Goal: Information Seeking & Learning: Learn about a topic

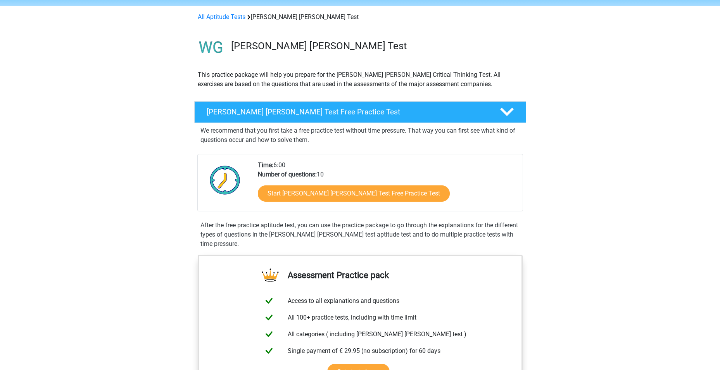
scroll to position [39, 0]
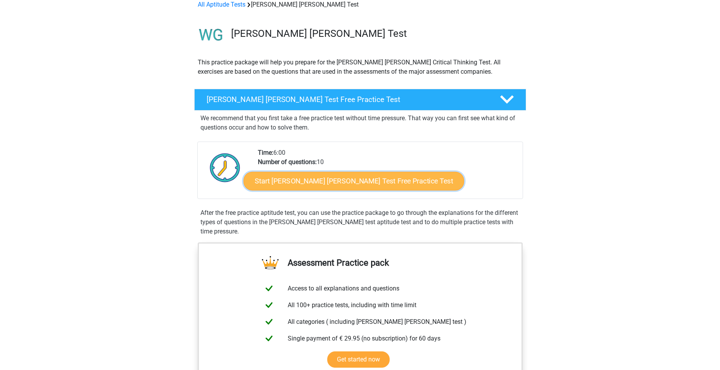
click at [344, 178] on link "Start Watson Glaser Test Free Practice Test" at bounding box center [353, 181] width 221 height 19
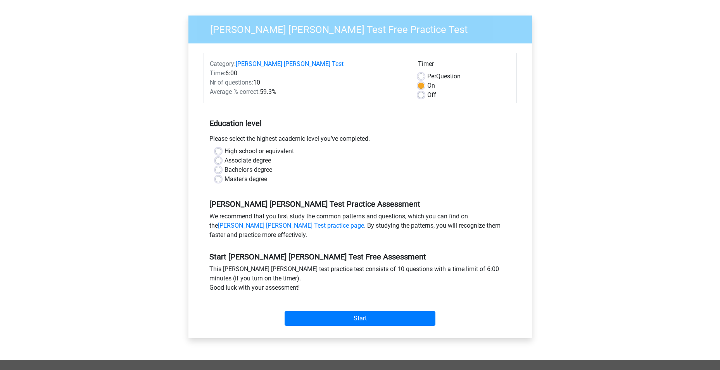
scroll to position [78, 0]
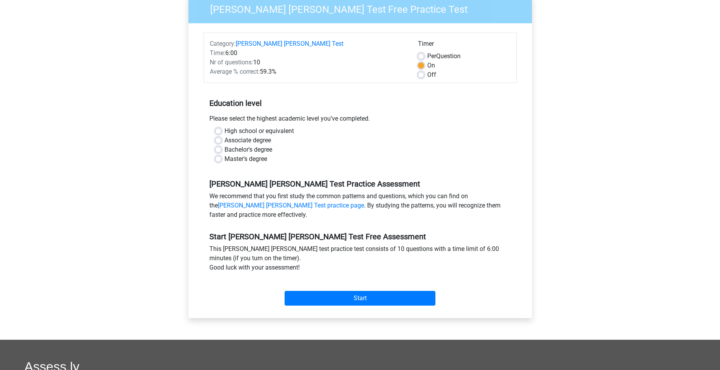
click at [224, 154] on label "Master's degree" at bounding box center [245, 158] width 43 height 9
click at [220, 154] on input "Master's degree" at bounding box center [218, 158] width 6 height 8
radio input "true"
click at [339, 291] on input "Start" at bounding box center [359, 298] width 151 height 15
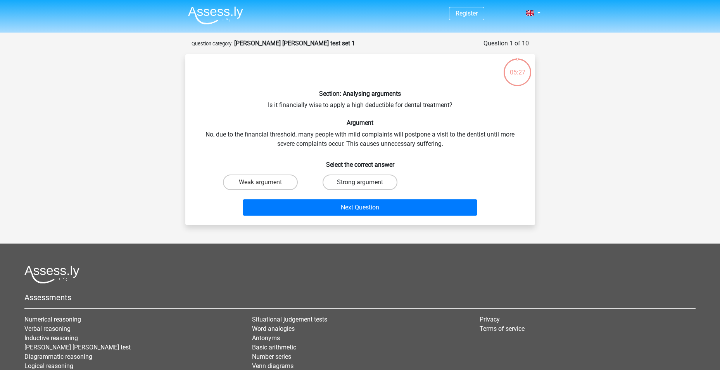
click at [385, 181] on label "Strong argument" at bounding box center [359, 182] width 75 height 16
click at [365, 182] on input "Strong argument" at bounding box center [362, 184] width 5 height 5
radio input "true"
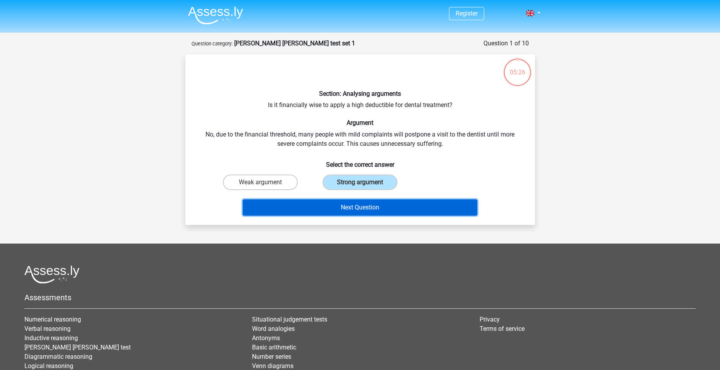
click at [381, 205] on button "Next Question" at bounding box center [360, 207] width 234 height 16
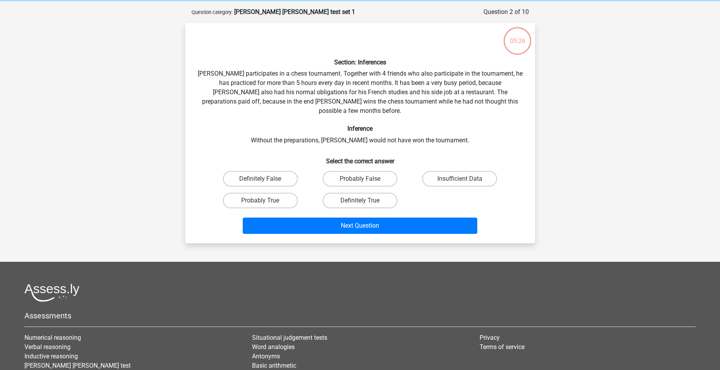
scroll to position [39, 0]
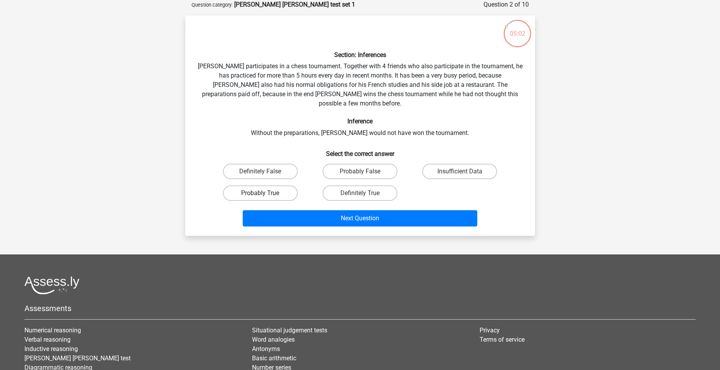
click at [269, 185] on label "Probably True" at bounding box center [260, 193] width 75 height 16
click at [265, 193] on input "Probably True" at bounding box center [262, 195] width 5 height 5
radio input "true"
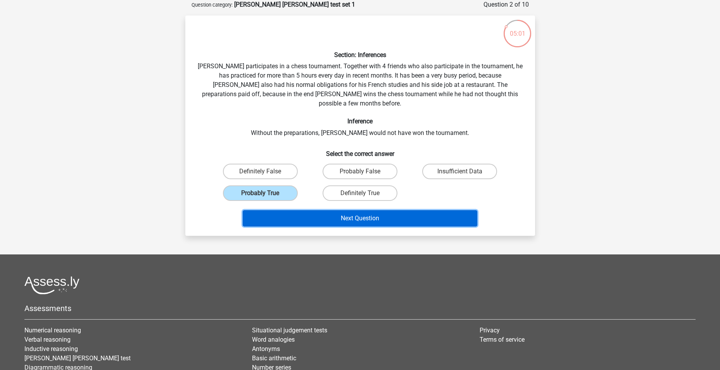
click at [339, 210] on button "Next Question" at bounding box center [360, 218] width 234 height 16
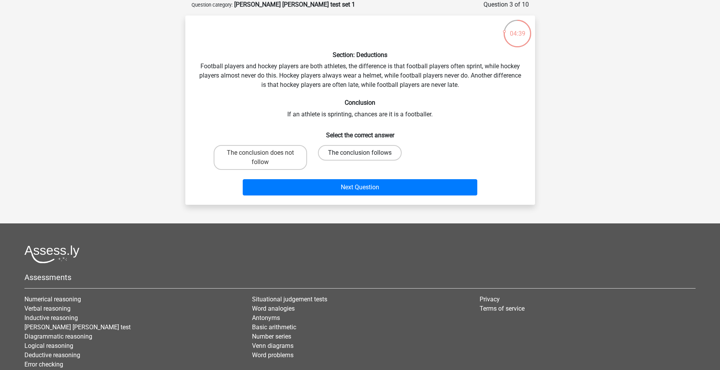
click at [352, 157] on label "The conclusion follows" at bounding box center [360, 153] width 84 height 16
click at [360, 157] on input "The conclusion follows" at bounding box center [362, 155] width 5 height 5
radio input "true"
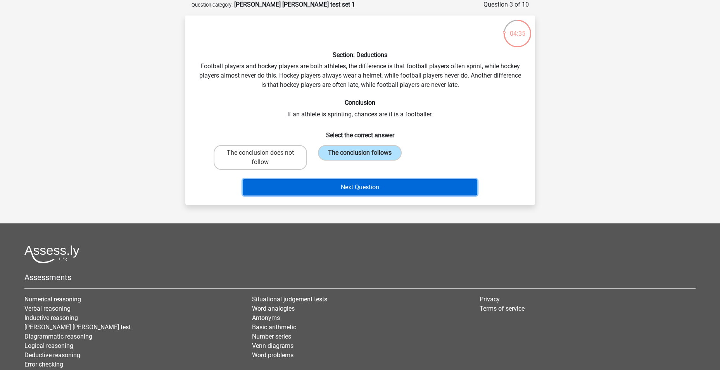
click at [359, 186] on button "Next Question" at bounding box center [360, 187] width 234 height 16
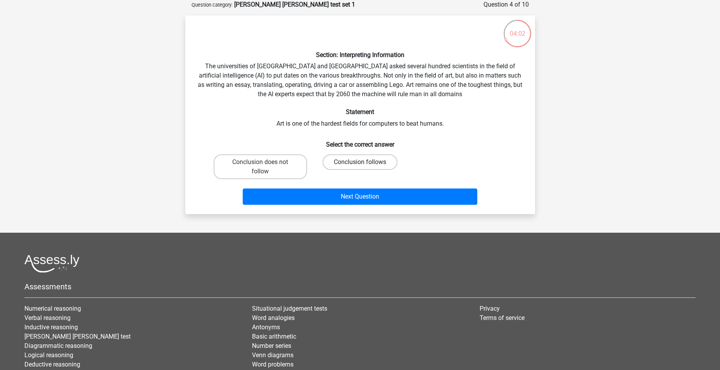
click at [362, 166] on input "Conclusion follows" at bounding box center [362, 164] width 5 height 5
radio input "true"
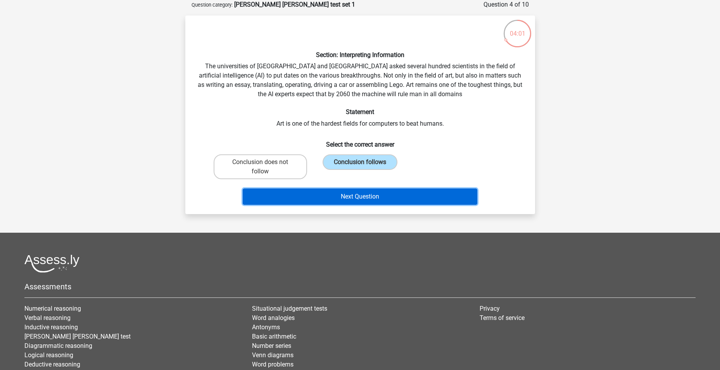
click at [359, 193] on button "Next Question" at bounding box center [360, 196] width 234 height 16
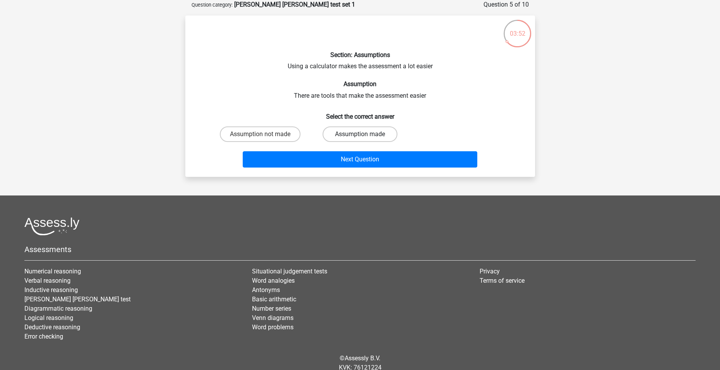
click at [348, 132] on label "Assumption made" at bounding box center [359, 134] width 75 height 16
click at [360, 134] on input "Assumption made" at bounding box center [362, 136] width 5 height 5
radio input "true"
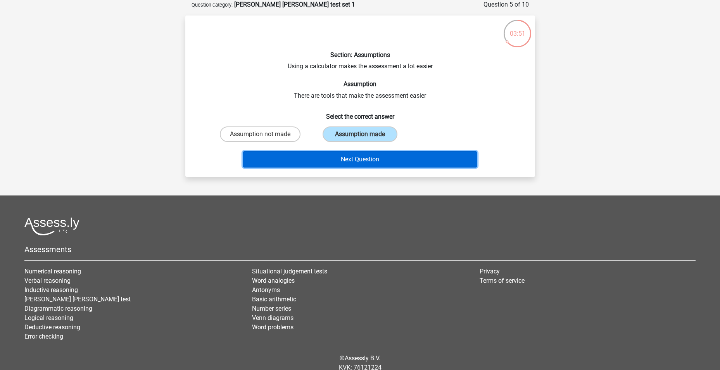
click at [351, 154] on button "Next Question" at bounding box center [360, 159] width 234 height 16
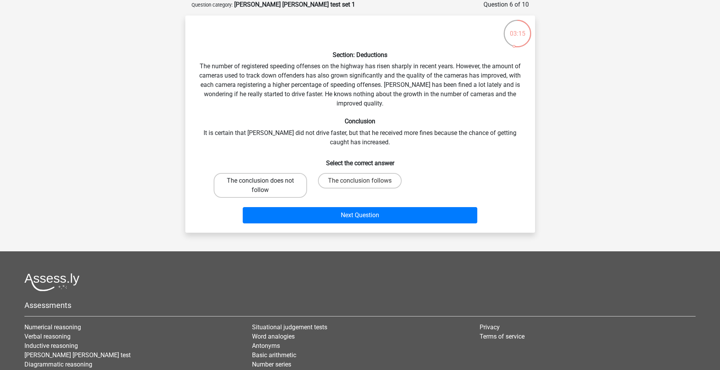
click at [278, 184] on label "The conclusion does not follow" at bounding box center [260, 185] width 93 height 25
click at [265, 184] on input "The conclusion does not follow" at bounding box center [262, 183] width 5 height 5
radio input "true"
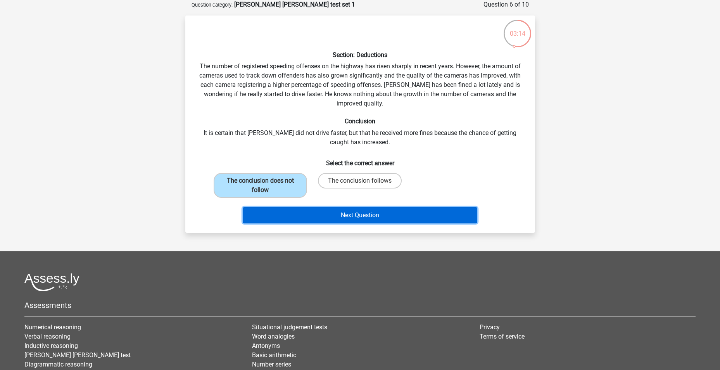
click at [390, 220] on button "Next Question" at bounding box center [360, 215] width 234 height 16
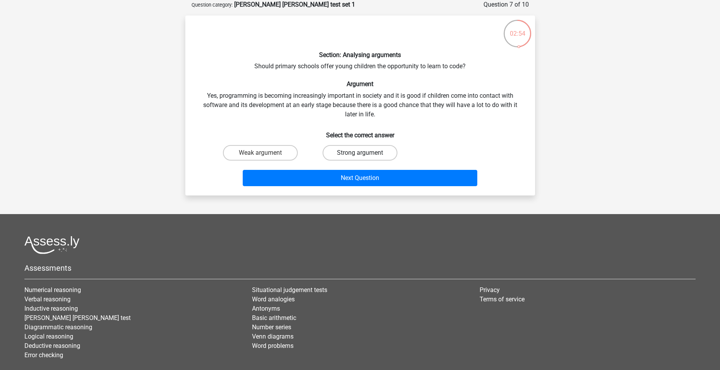
click at [359, 148] on label "Strong argument" at bounding box center [359, 153] width 75 height 16
click at [360, 153] on input "Strong argument" at bounding box center [362, 155] width 5 height 5
radio input "true"
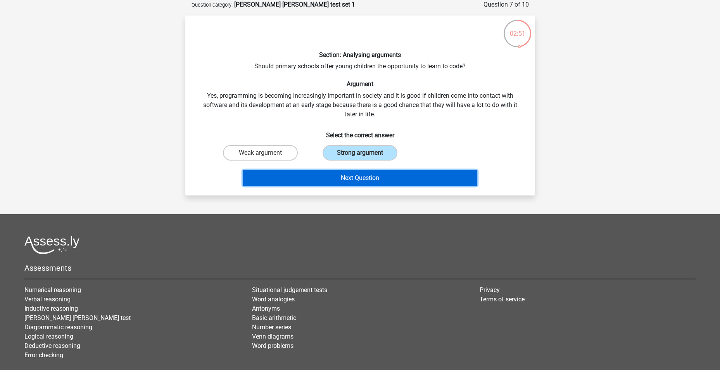
click at [359, 174] on button "Next Question" at bounding box center [360, 178] width 234 height 16
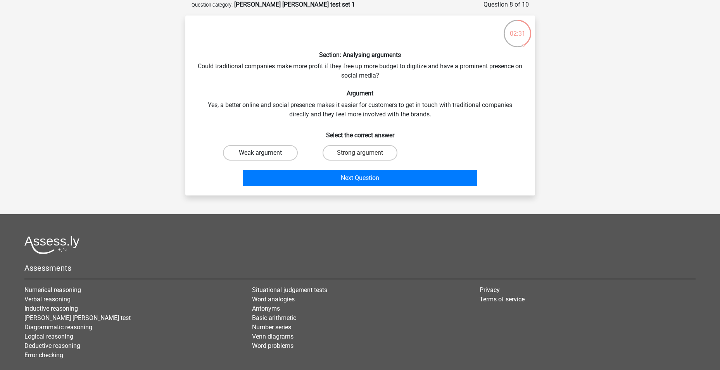
click at [265, 158] on label "Weak argument" at bounding box center [260, 153] width 75 height 16
click at [265, 158] on input "Weak argument" at bounding box center [262, 155] width 5 height 5
radio input "true"
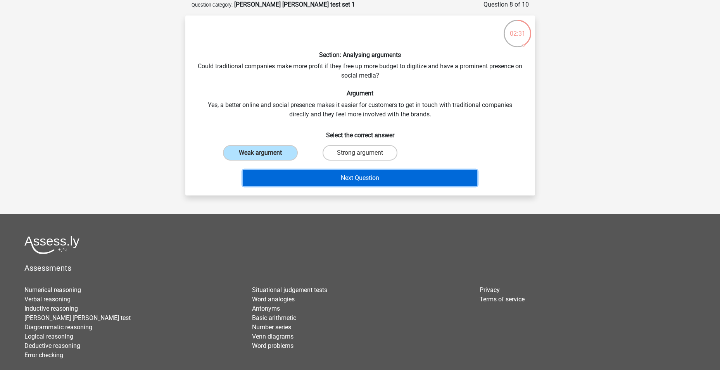
click at [351, 176] on button "Next Question" at bounding box center [360, 178] width 234 height 16
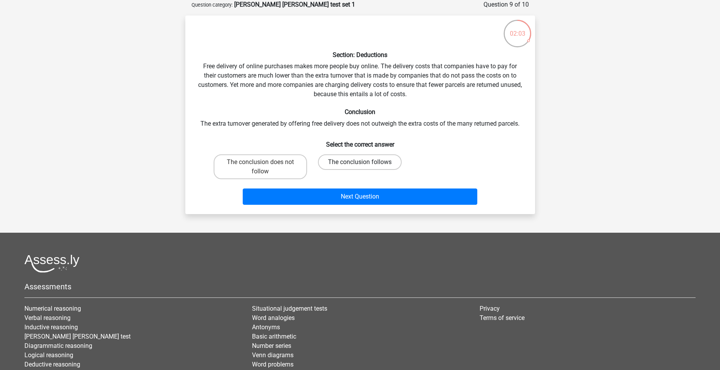
click at [345, 163] on label "The conclusion follows" at bounding box center [360, 162] width 84 height 16
click at [360, 163] on input "The conclusion follows" at bounding box center [362, 164] width 5 height 5
radio input "true"
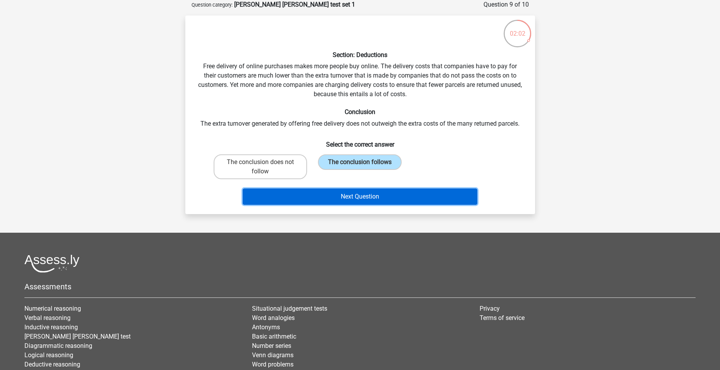
click at [362, 197] on button "Next Question" at bounding box center [360, 196] width 234 height 16
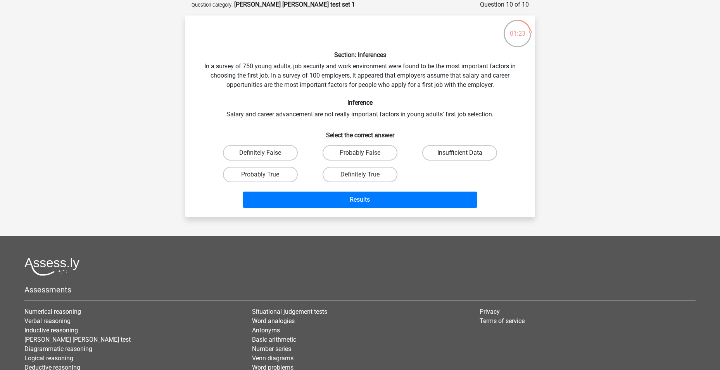
click at [482, 147] on label "Insufficient Data" at bounding box center [459, 153] width 75 height 16
click at [465, 153] on input "Insufficient Data" at bounding box center [462, 155] width 5 height 5
radio input "true"
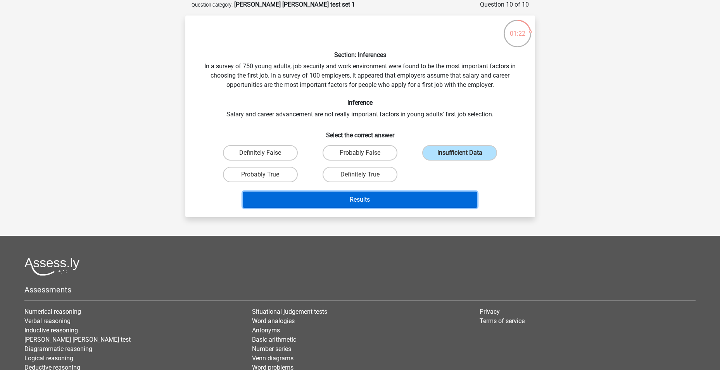
click at [378, 199] on button "Results" at bounding box center [360, 199] width 234 height 16
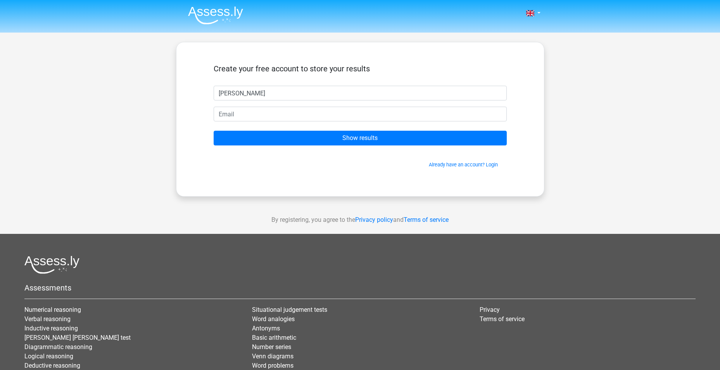
type input "Melissa"
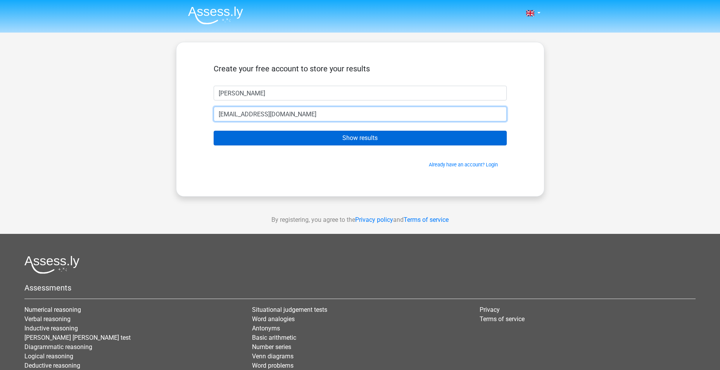
type input "madean2009@ymail.com"
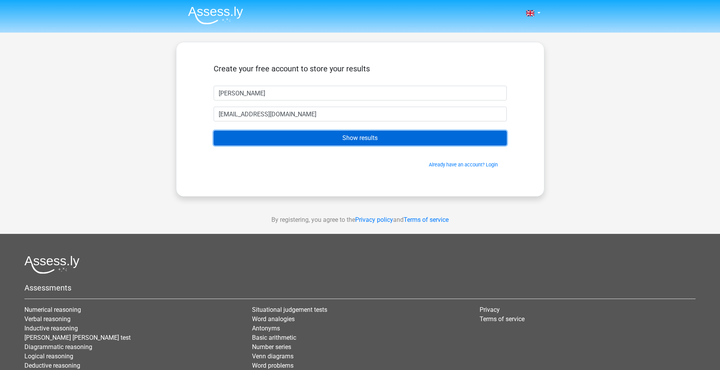
click at [226, 131] on input "Show results" at bounding box center [360, 138] width 293 height 15
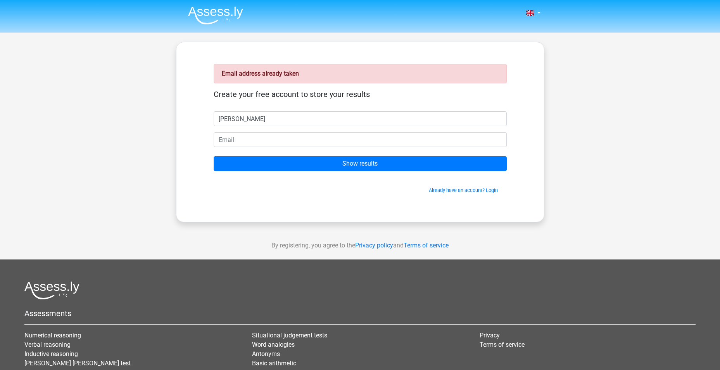
type input "Melissa"
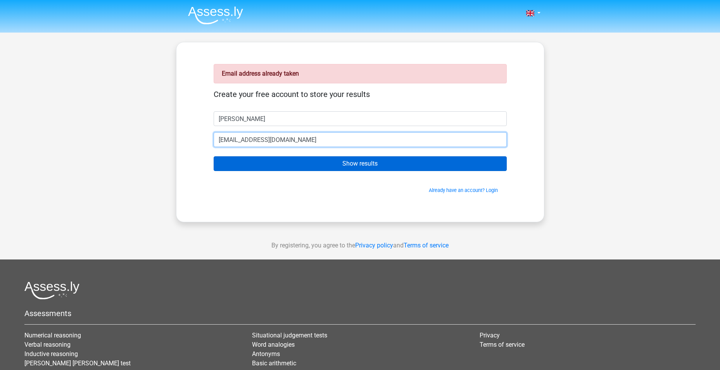
type input "mdean2@ameren.com"
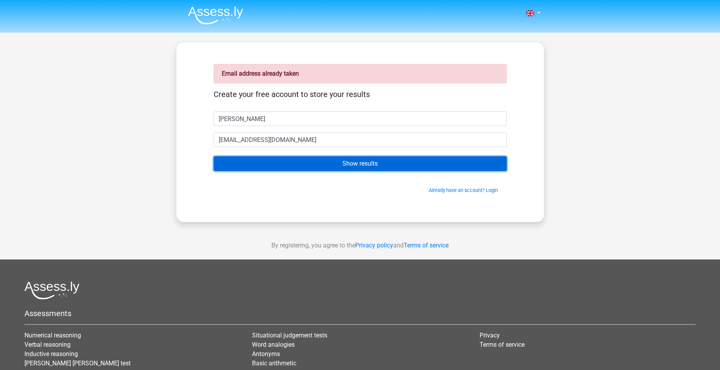
click at [303, 157] on input "Show results" at bounding box center [360, 163] width 293 height 15
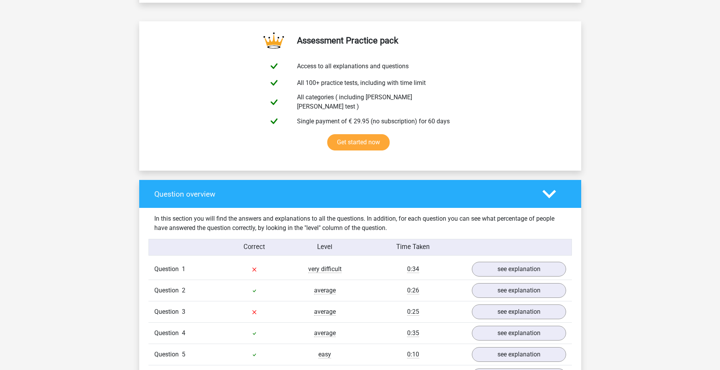
scroll to position [426, 0]
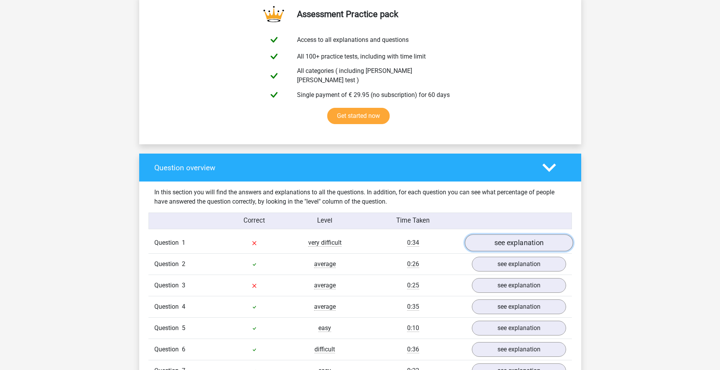
click at [523, 234] on link "see explanation" at bounding box center [518, 242] width 108 height 17
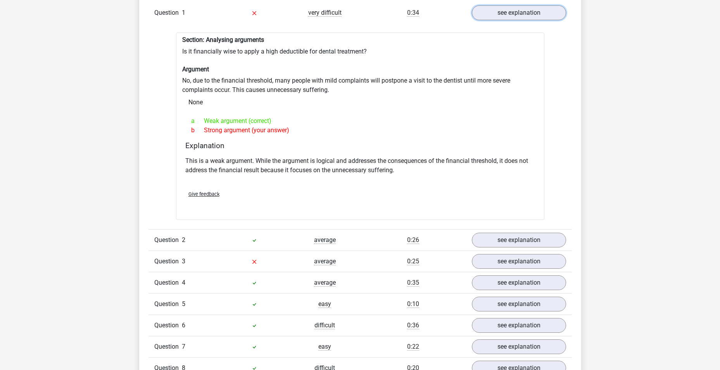
scroll to position [659, 0]
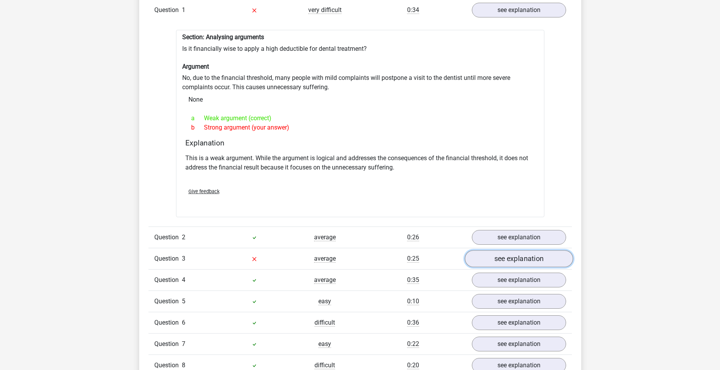
click at [502, 251] on link "see explanation" at bounding box center [518, 258] width 108 height 17
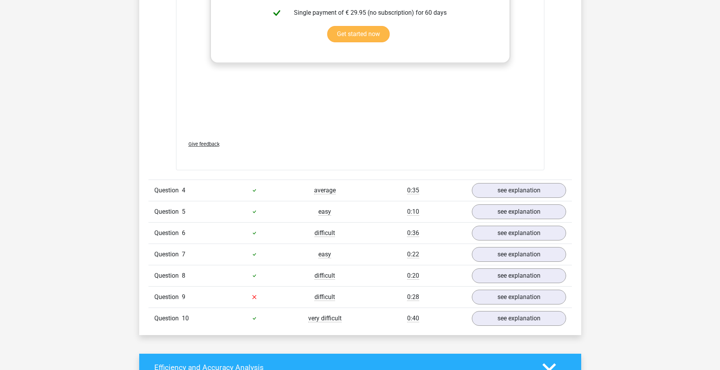
scroll to position [1163, 0]
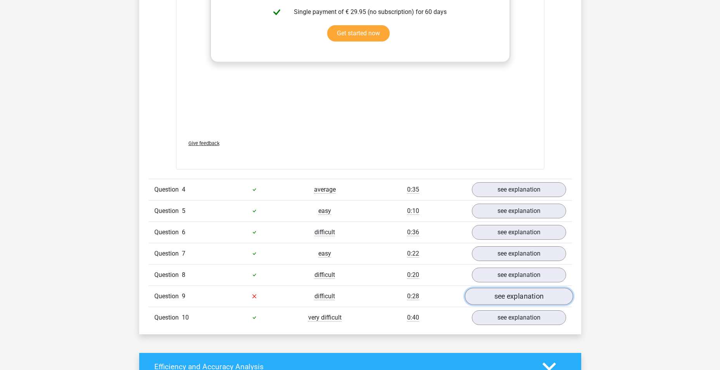
click at [493, 290] on link "see explanation" at bounding box center [518, 296] width 108 height 17
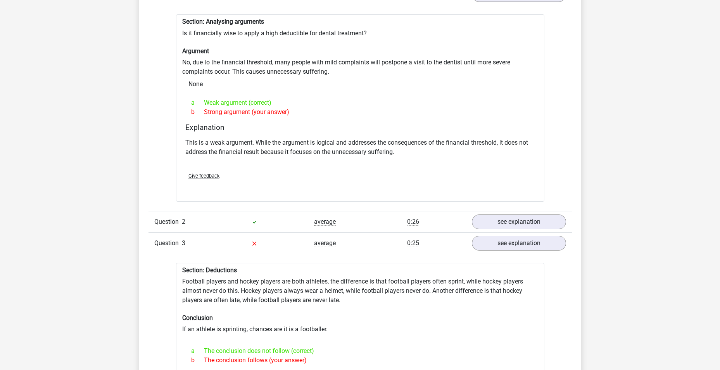
scroll to position [659, 0]
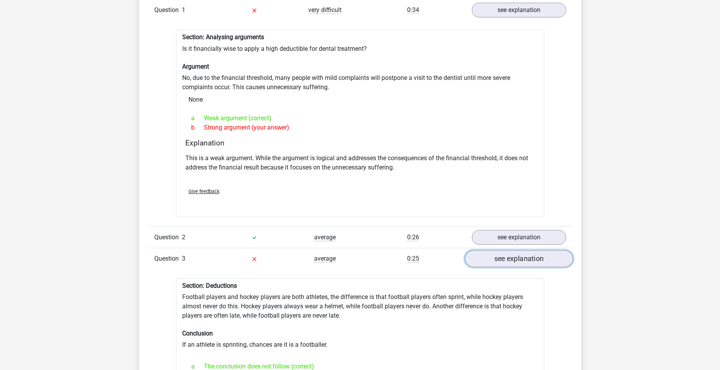
click at [512, 253] on link "see explanation" at bounding box center [518, 258] width 108 height 17
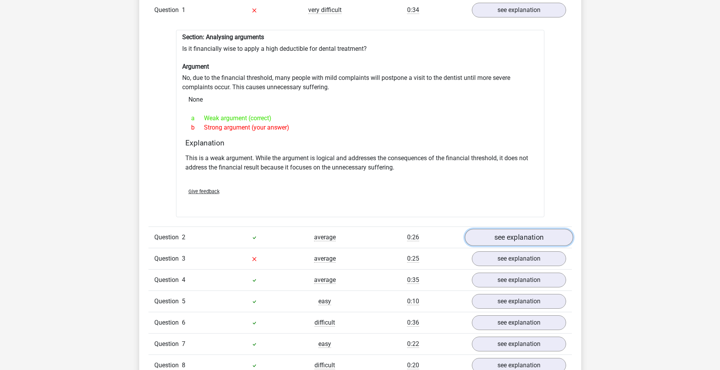
click at [504, 239] on link "see explanation" at bounding box center [518, 237] width 108 height 17
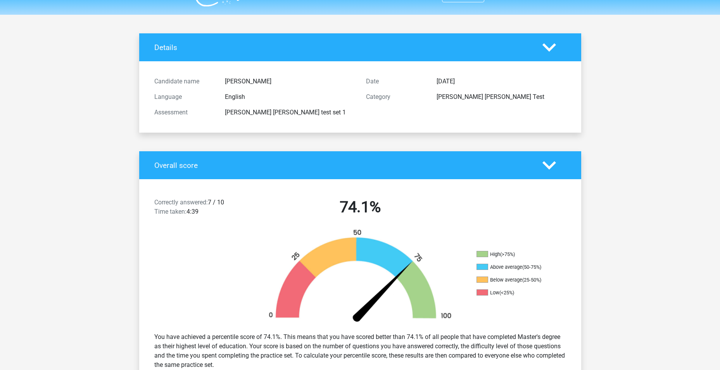
scroll to position [0, 0]
